Goal: Check status: Check status

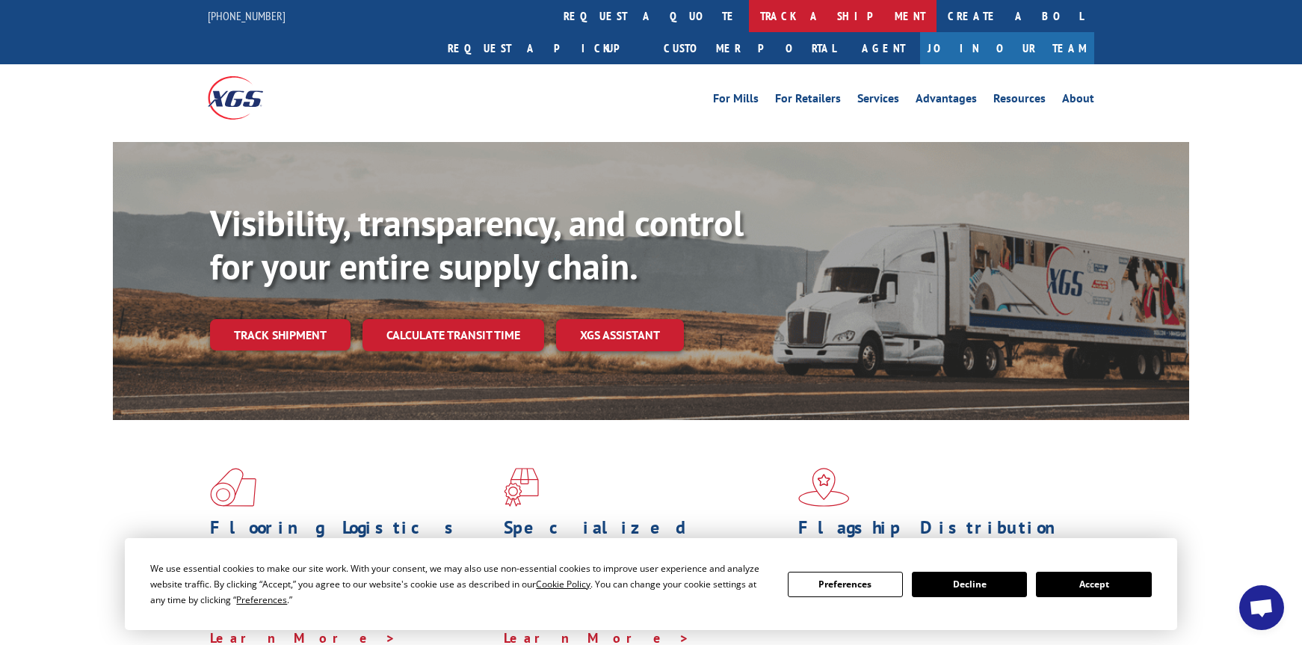
click at [749, 13] on link "track a shipment" at bounding box center [843, 16] width 188 height 32
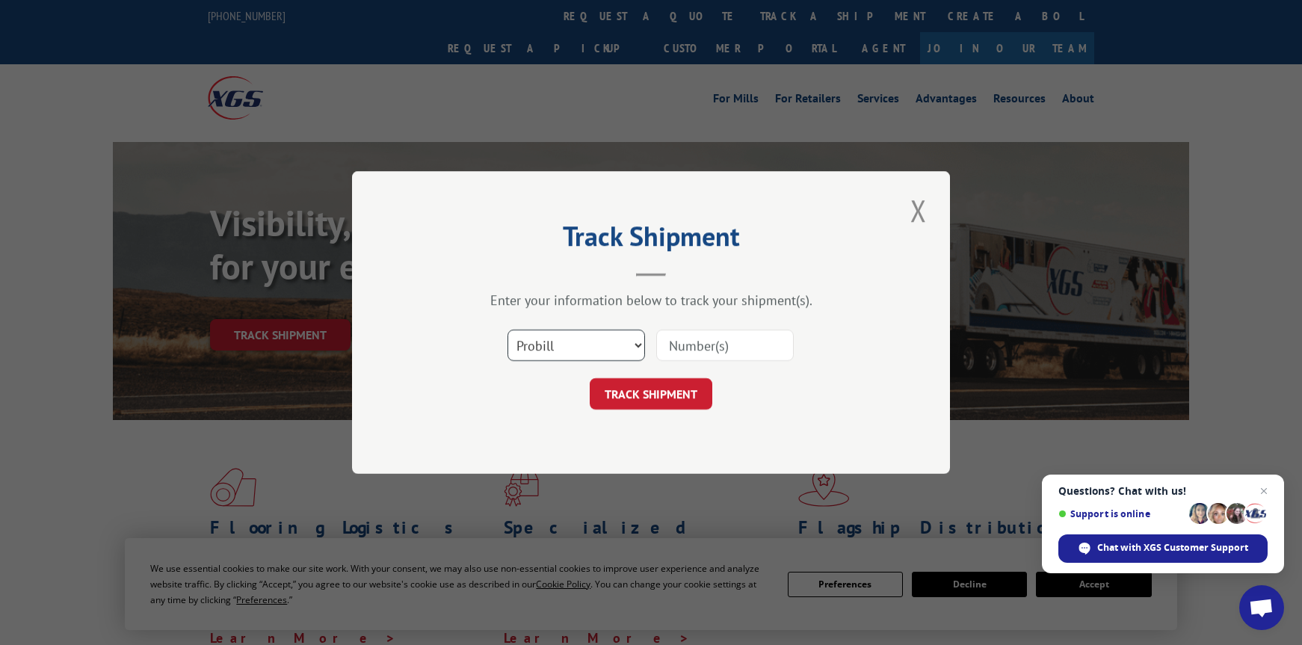
click at [558, 344] on select "Select category... Probill BOL PO" at bounding box center [577, 345] width 138 height 31
select select "po"
click at [508, 330] on select "Select category... Probill BOL PO" at bounding box center [577, 345] width 138 height 31
click at [709, 345] on input at bounding box center [725, 345] width 138 height 31
paste input "03502403"
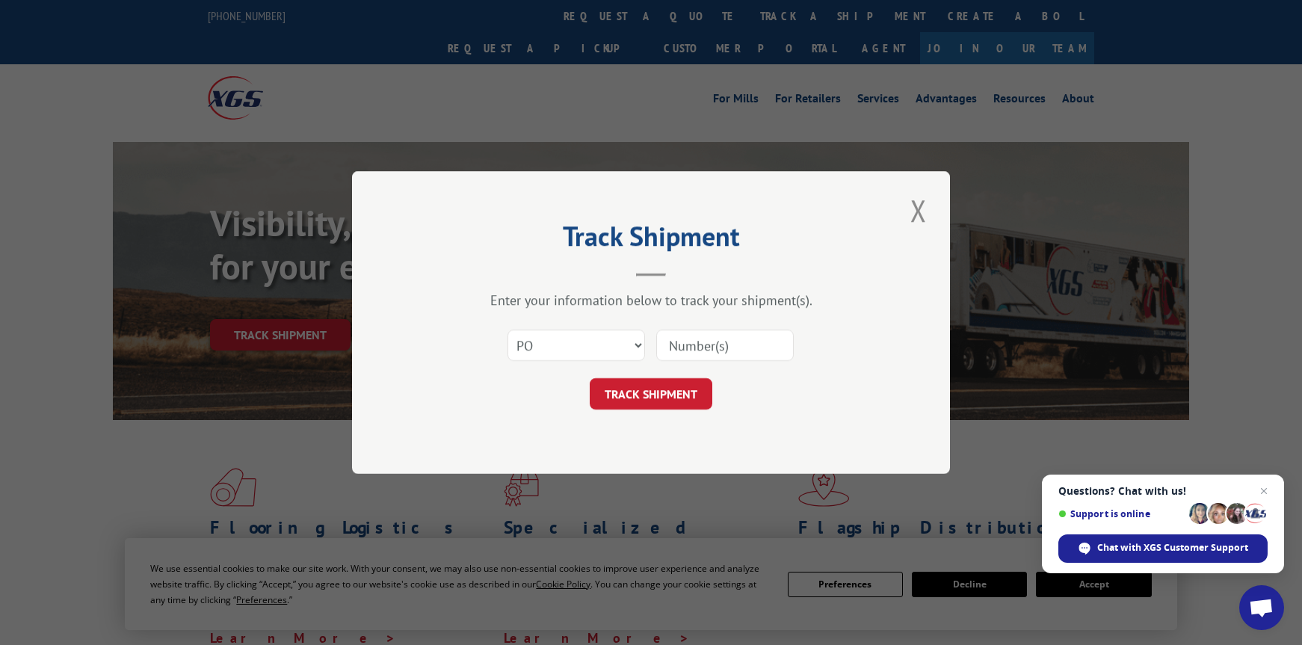
type input "03502403"
click button "TRACK SHIPMENT" at bounding box center [651, 393] width 123 height 31
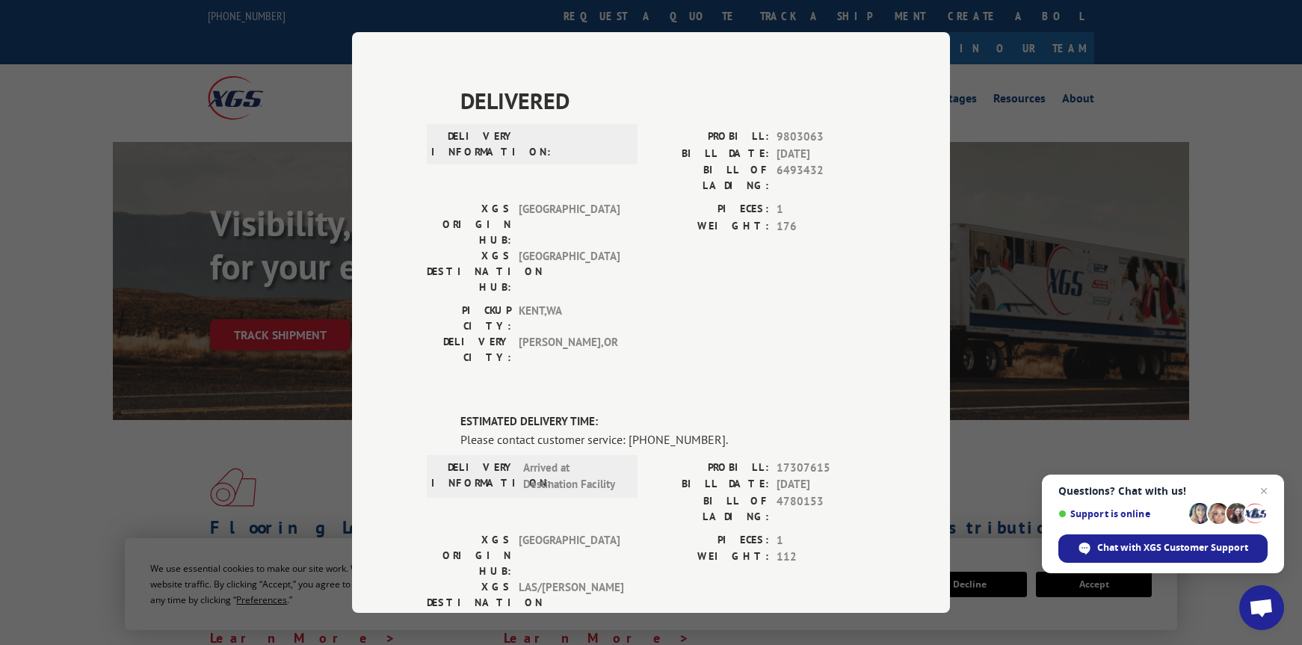
scroll to position [336, 0]
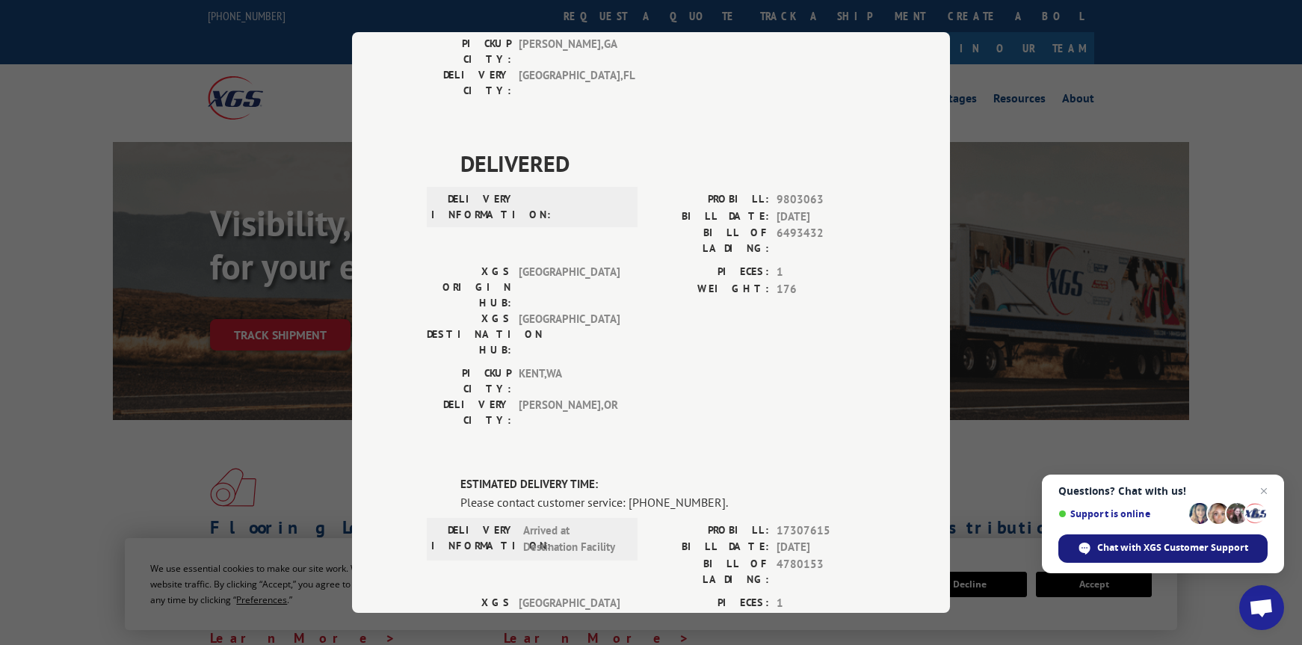
click at [1143, 553] on span "Chat with XGS Customer Support" at bounding box center [1172, 547] width 151 height 13
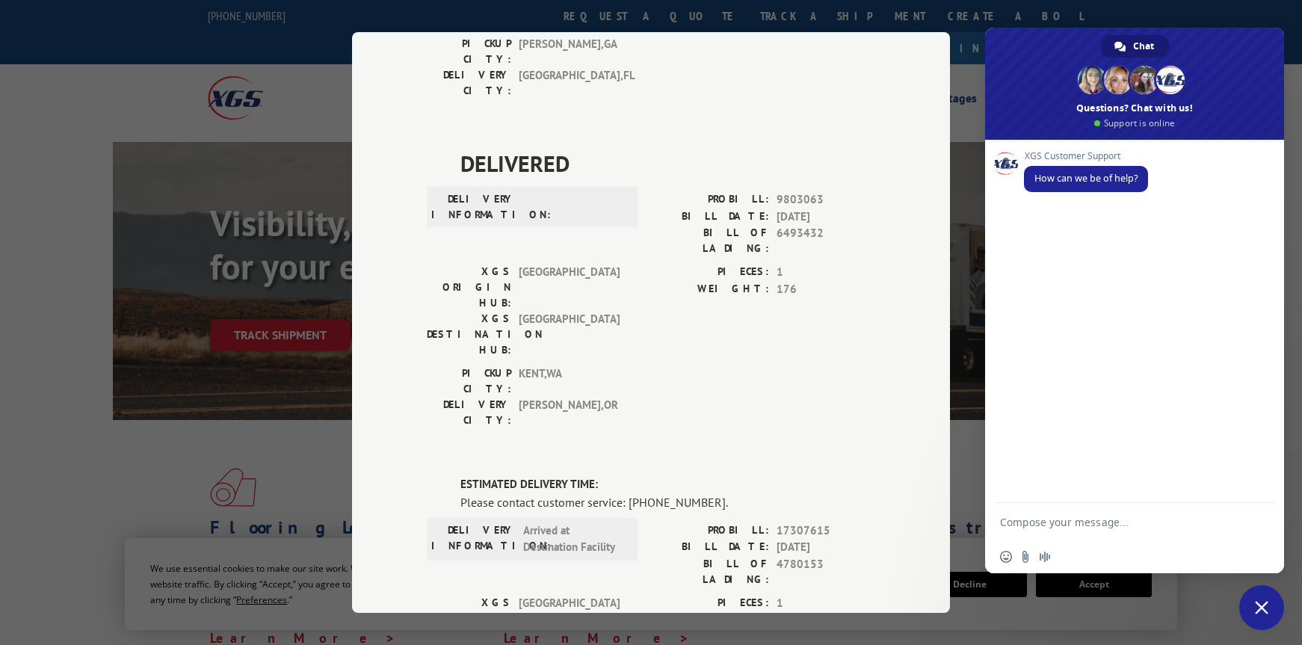
click at [1087, 524] on textarea "Compose your message..." at bounding box center [1119, 521] width 239 height 37
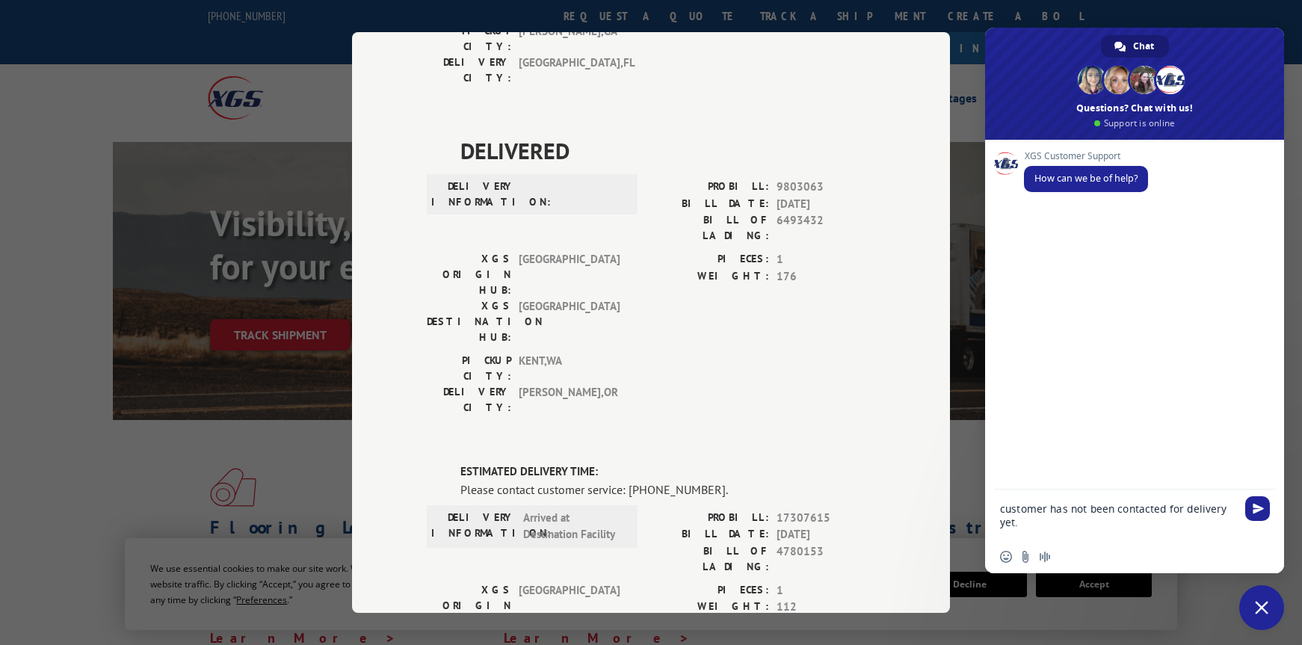
scroll to position [485, 0]
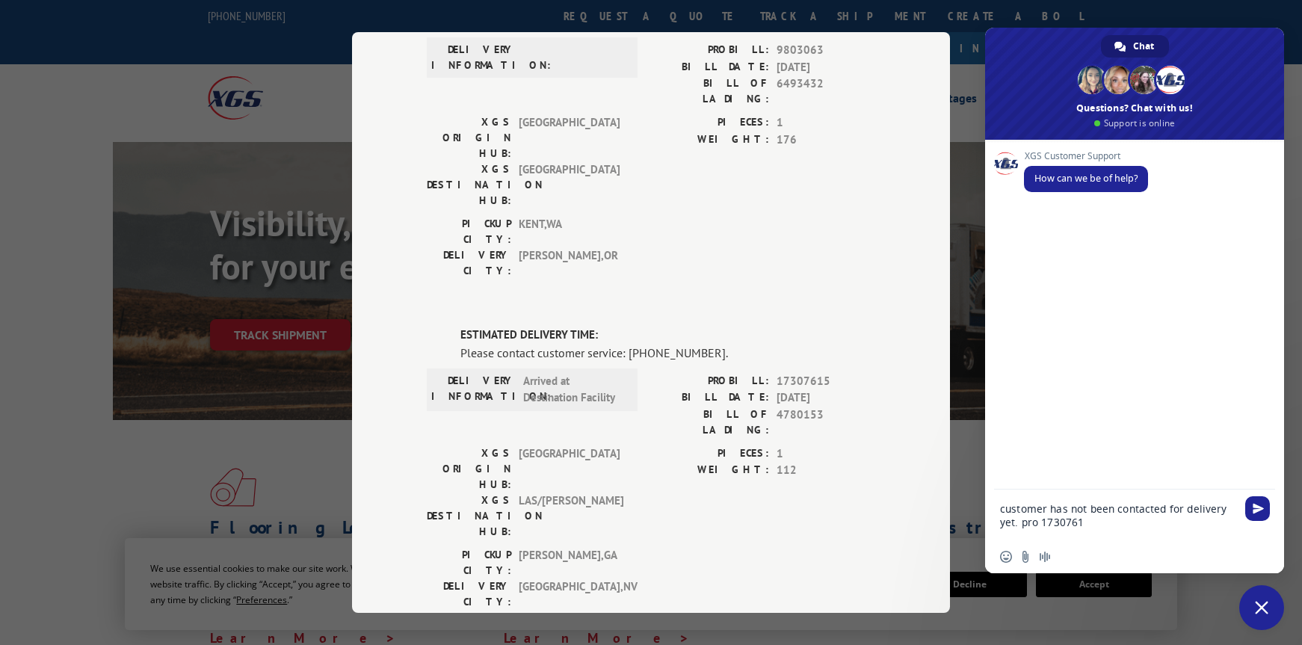
type textarea "customer has not been contacted for delivery yet. pro 17307615"
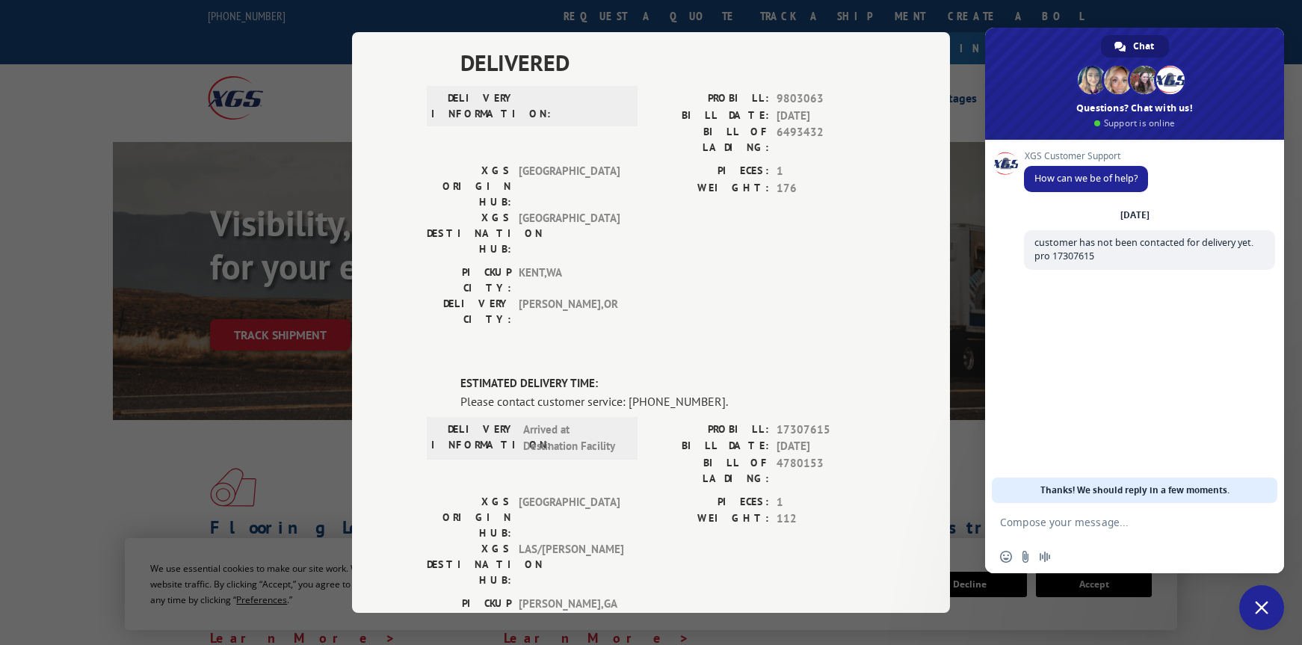
scroll to position [410, 0]
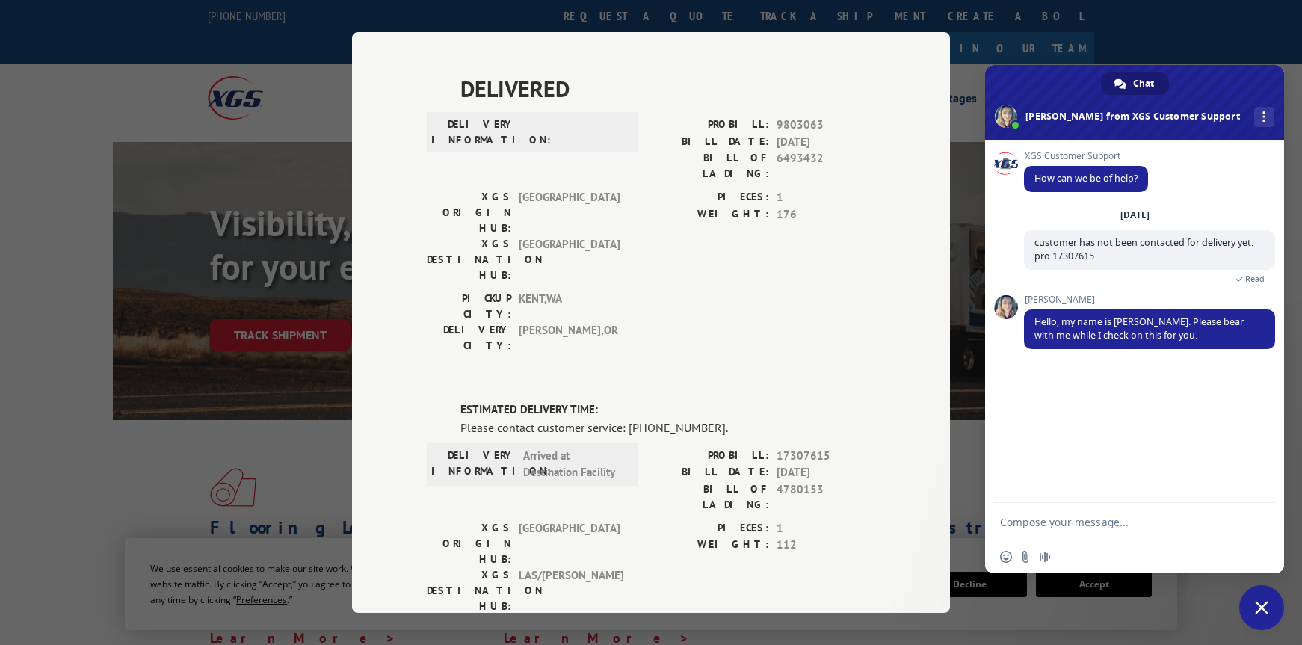
click at [1064, 526] on textarea "Compose your message..." at bounding box center [1119, 521] width 239 height 37
type textarea "thank you!"
click at [1257, 523] on span "Send" at bounding box center [1258, 522] width 11 height 11
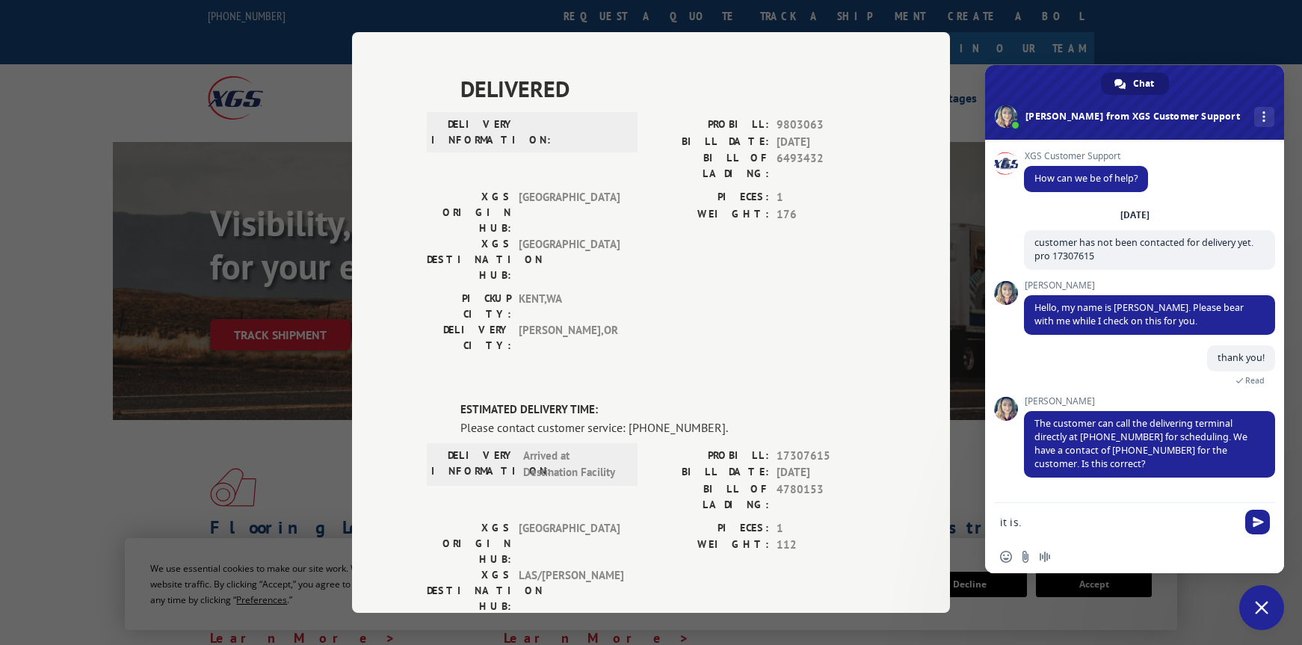
type textarea "it is. they were just told they would be contacted w/in 24 hours on the 7th"
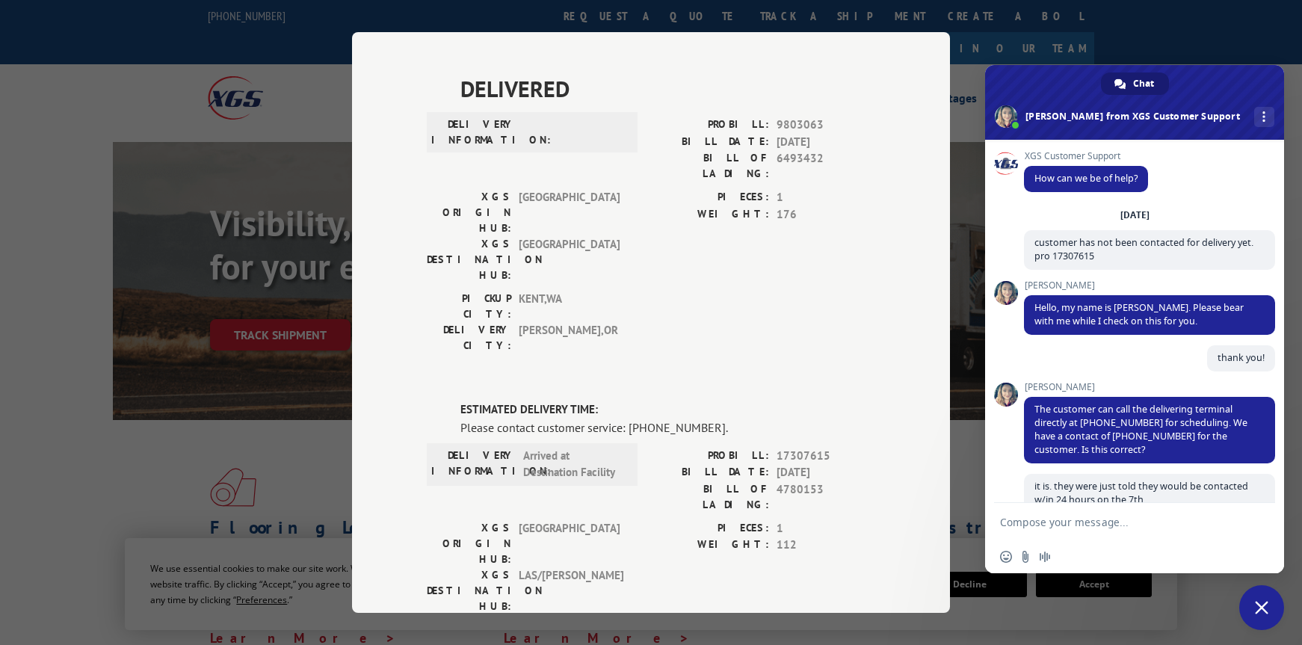
type textarea "ok"
type textarea "ok thank you"
type textarea "no thank you"
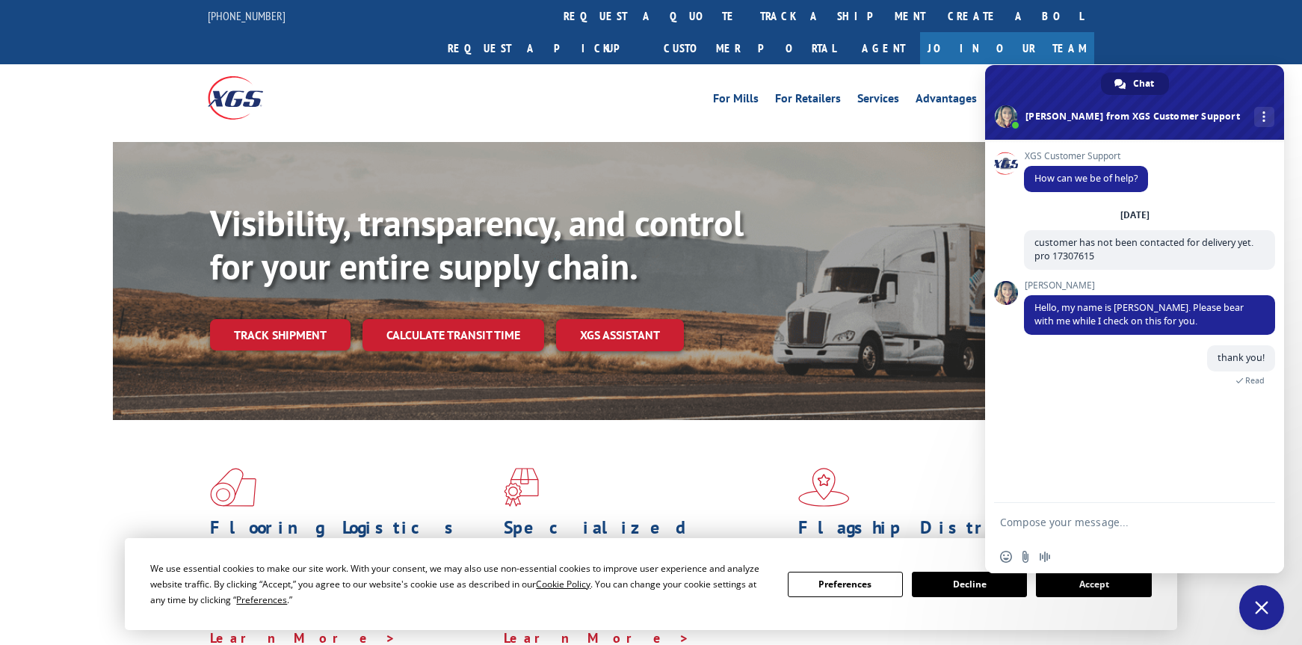
click at [700, 214] on b "Visibility, transparency, and control for your entire supply chain." at bounding box center [477, 245] width 534 height 90
click at [956, 152] on div "Visibility, transparency, and control for your entire supply chain. Track shipm…" at bounding box center [651, 295] width 1076 height 307
click at [1269, 7] on div "844-947-7447 request a quote track a shipment Create a BOL Request a pickup Cus…" at bounding box center [651, 32] width 1302 height 64
click at [647, 92] on div "For Mills For Retailers Services Advantages Resources About For Mills For Retai…" at bounding box center [651, 97] width 887 height 67
click at [1258, 602] on span "Close chat" at bounding box center [1261, 607] width 13 height 13
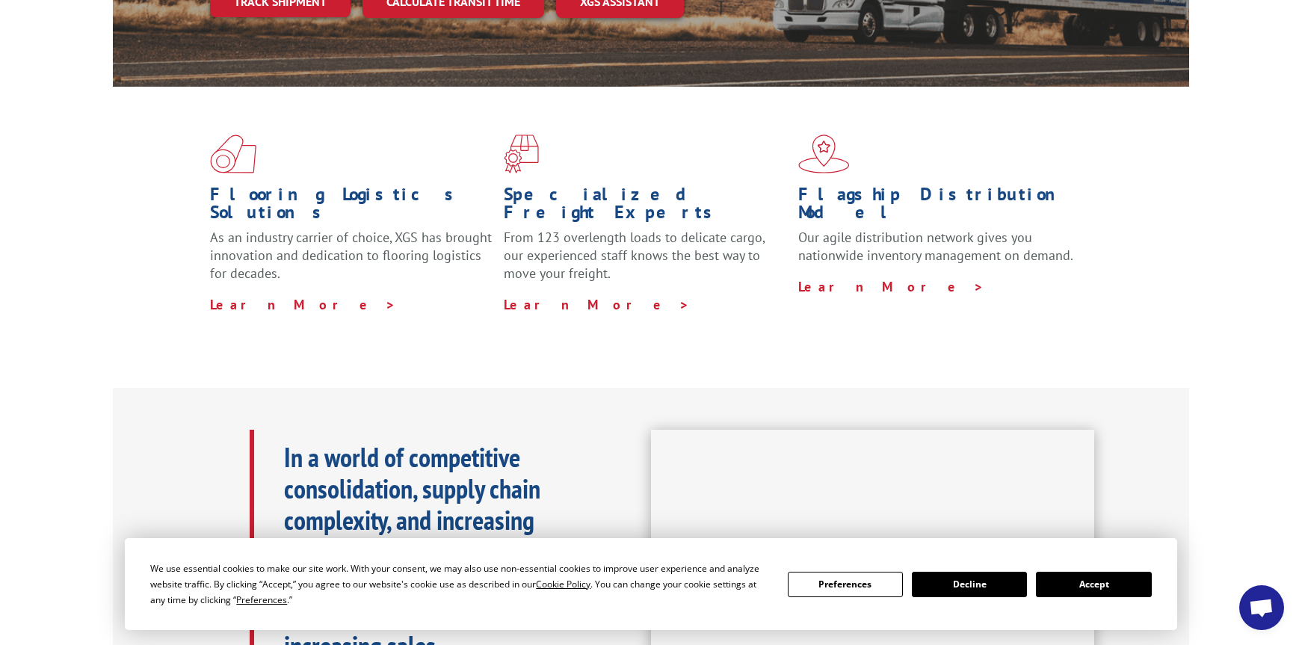
scroll to position [374, 0]
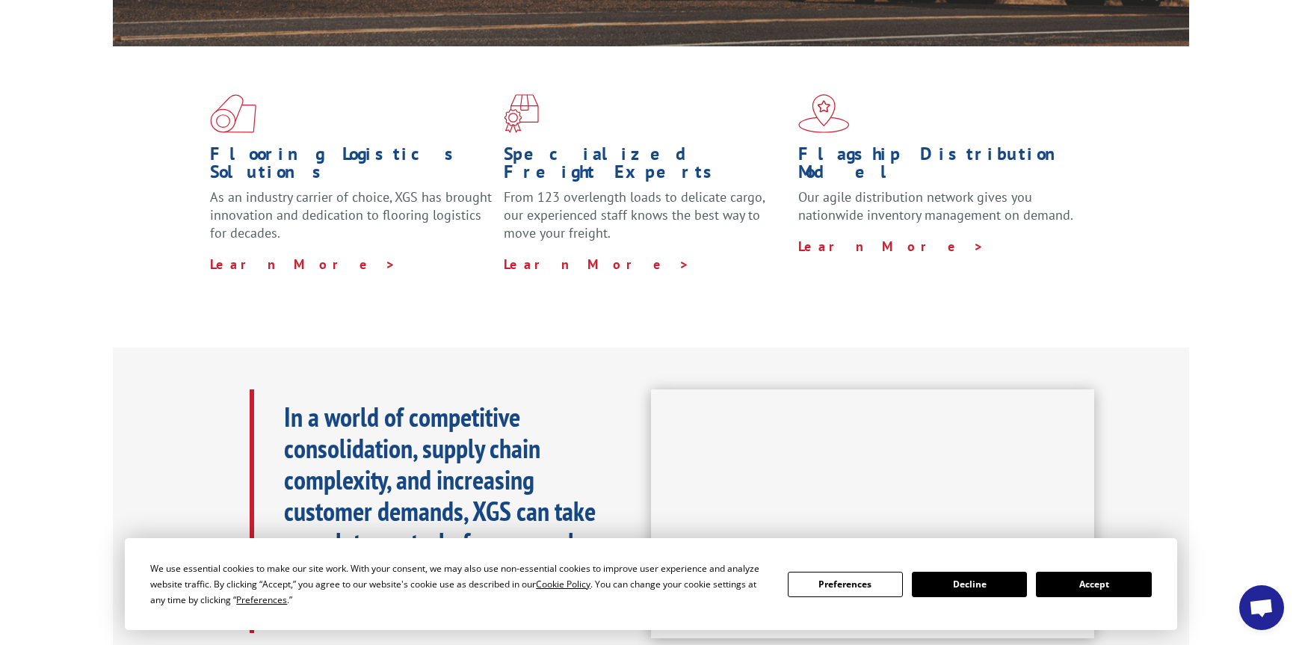
click at [1109, 585] on button "Accept" at bounding box center [1093, 584] width 115 height 25
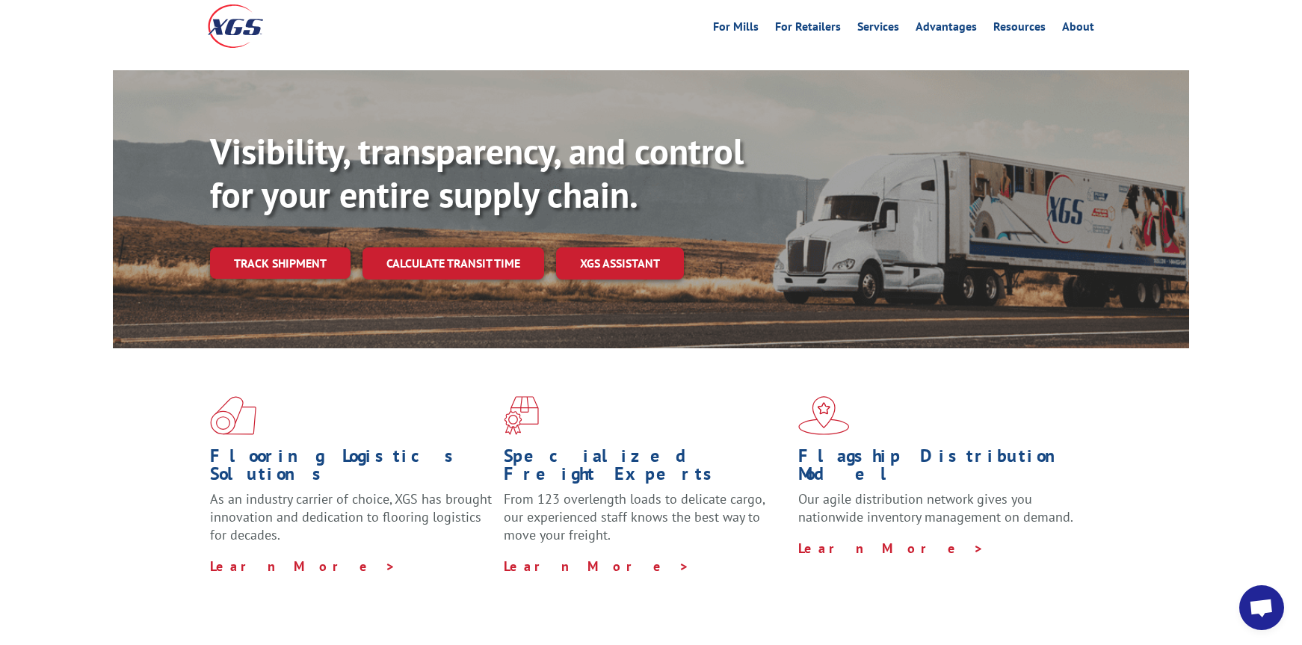
scroll to position [0, 0]
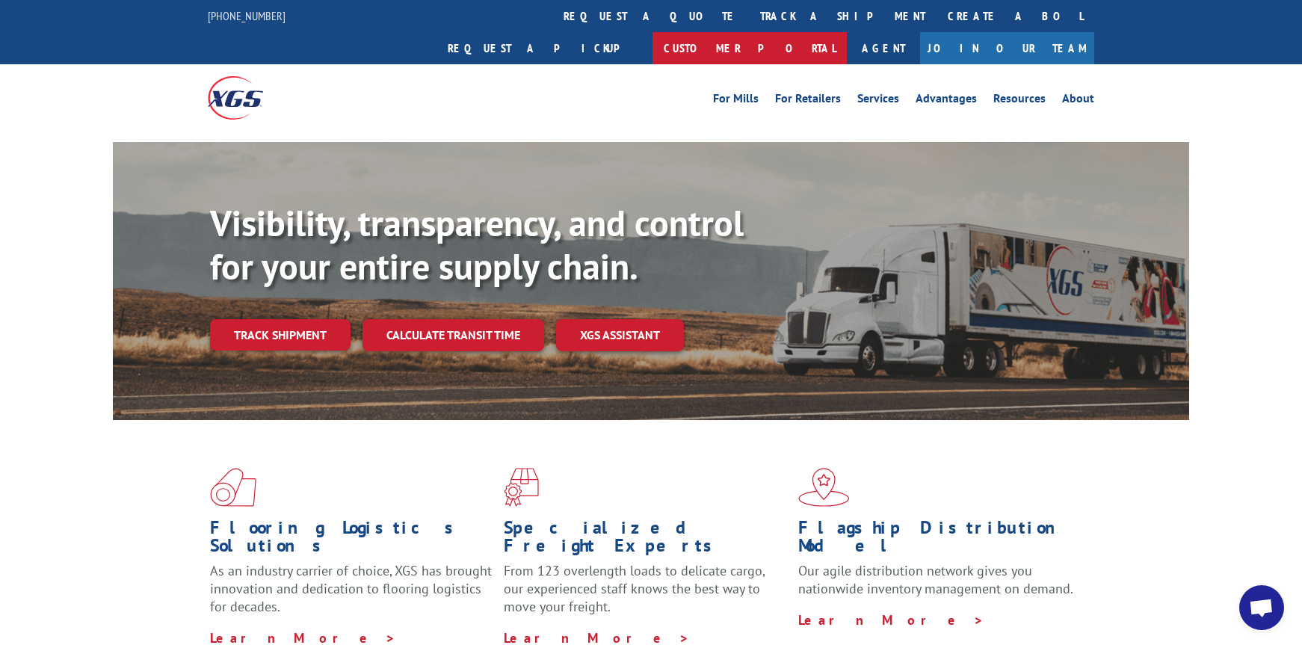
click at [847, 32] on link "Customer Portal" at bounding box center [750, 48] width 194 height 32
click at [1257, 598] on span "Open chat" at bounding box center [1261, 607] width 45 height 45
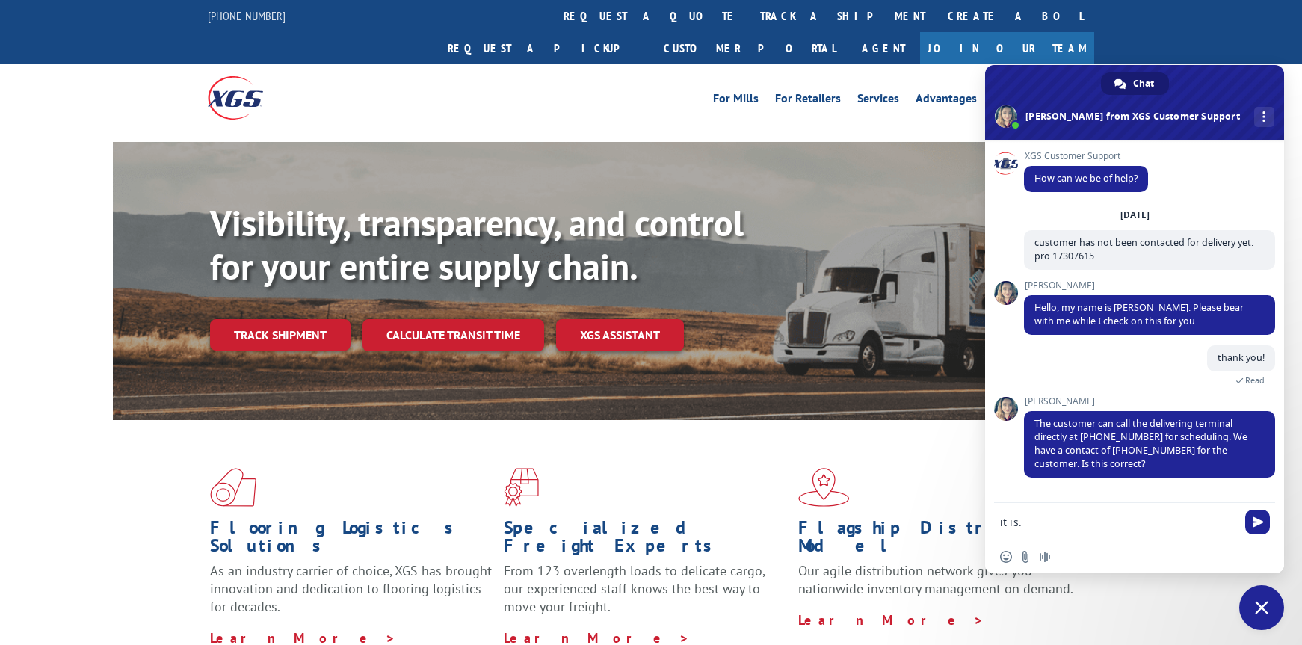
type textarea "it is. they were just told they would be contacted w/in 24 hours on the 7th"
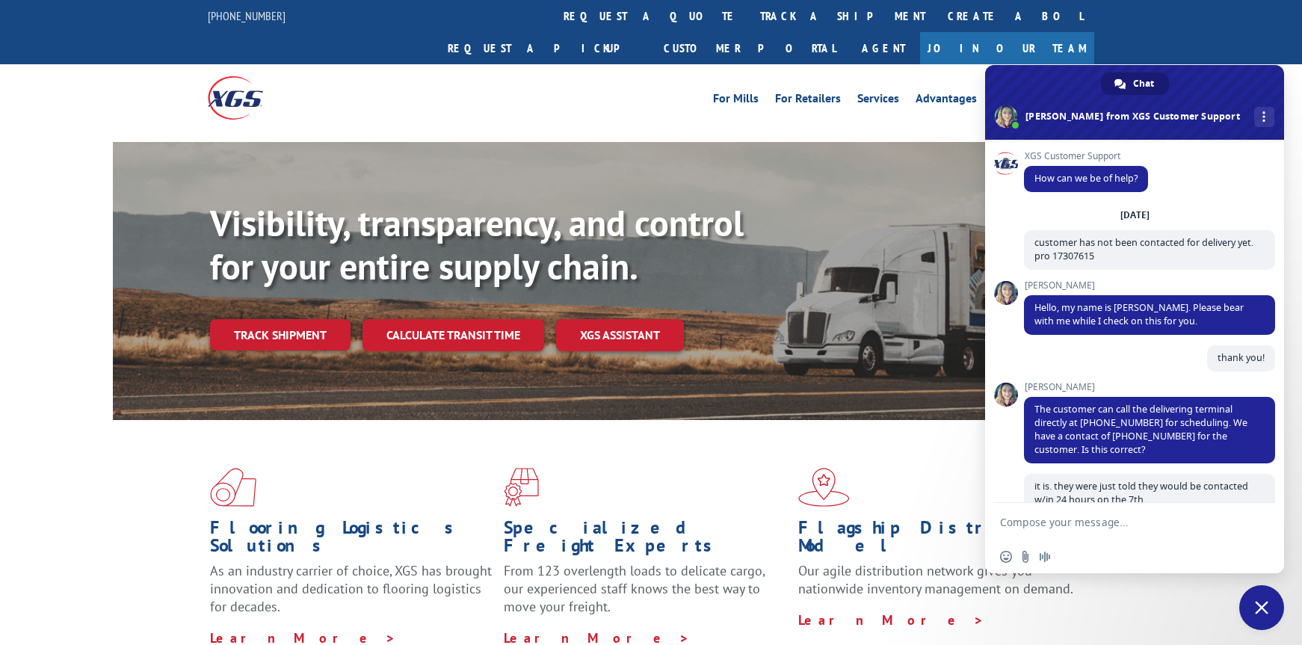
type textarea "ok"
type textarea "ok thank you"
type textarea "no thank you"
